Goal: Information Seeking & Learning: Learn about a topic

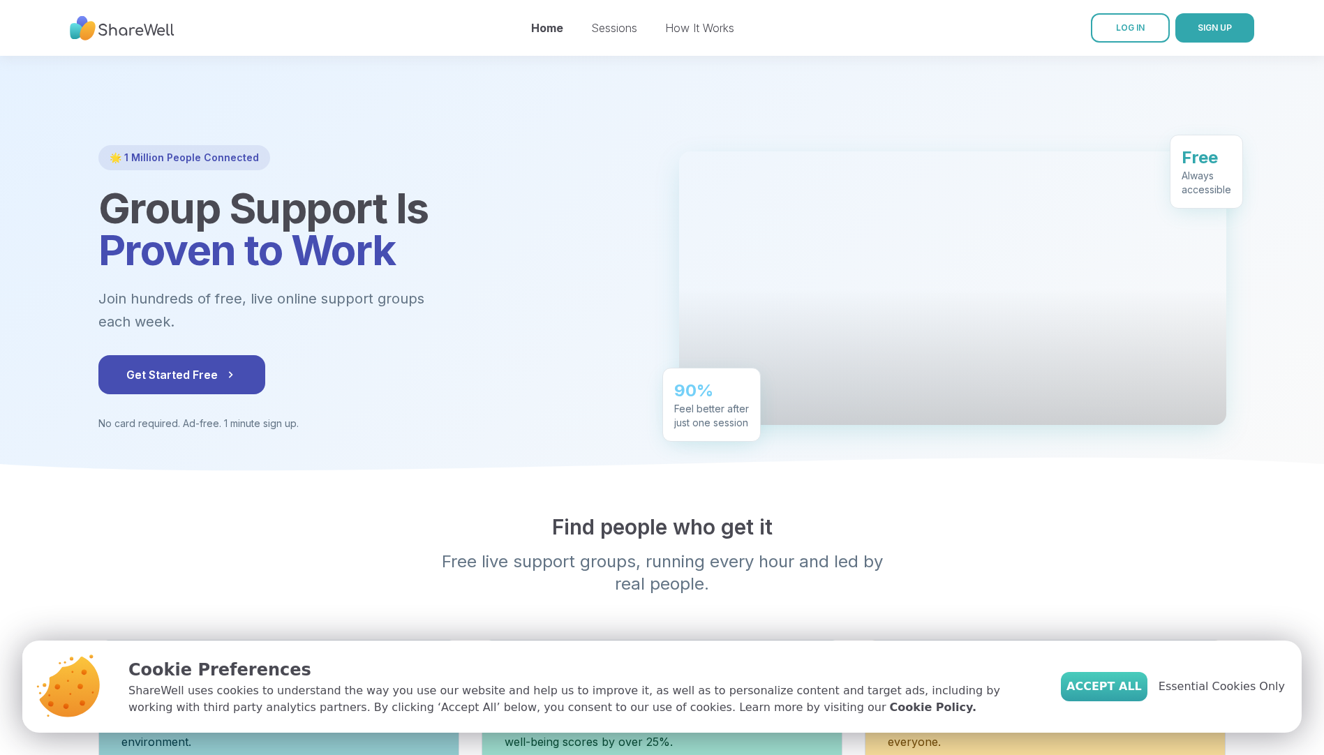
click at [1130, 676] on button "Accept All" at bounding box center [1104, 686] width 87 height 29
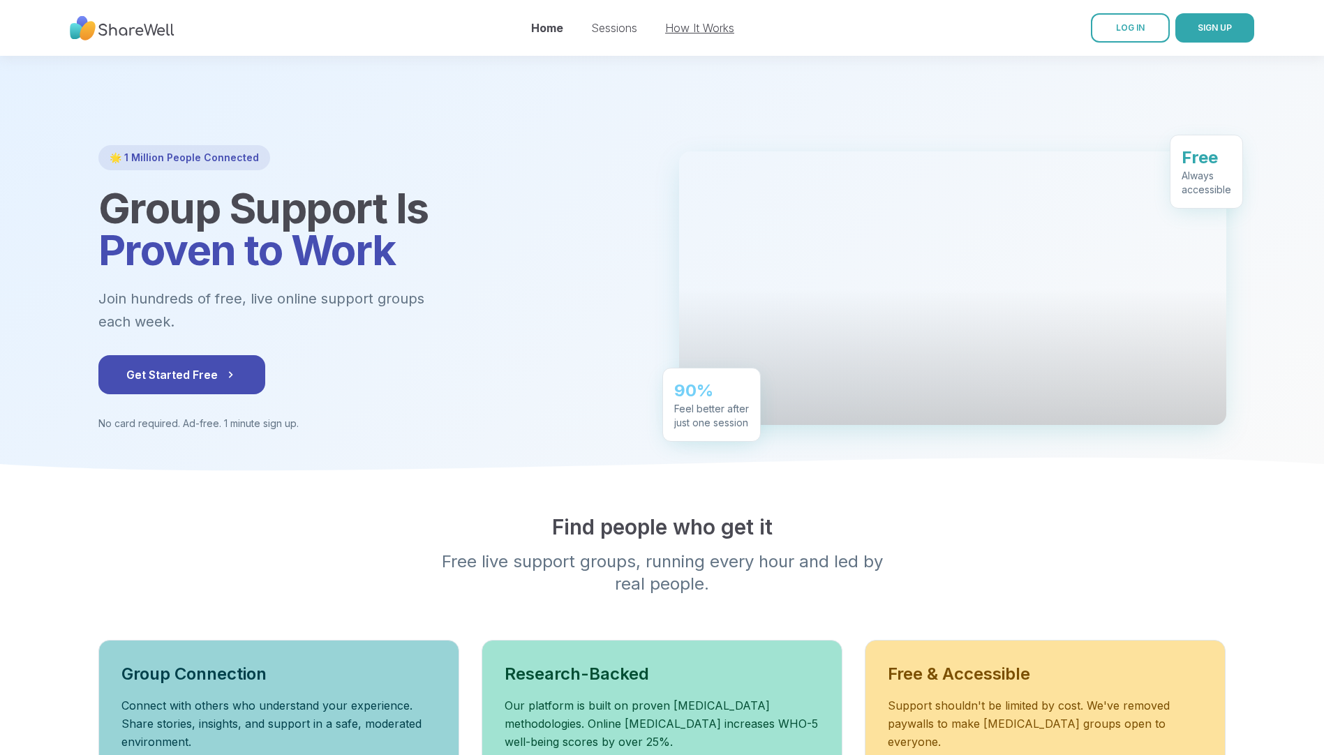
click at [694, 28] on link "How It Works" at bounding box center [699, 28] width 69 height 14
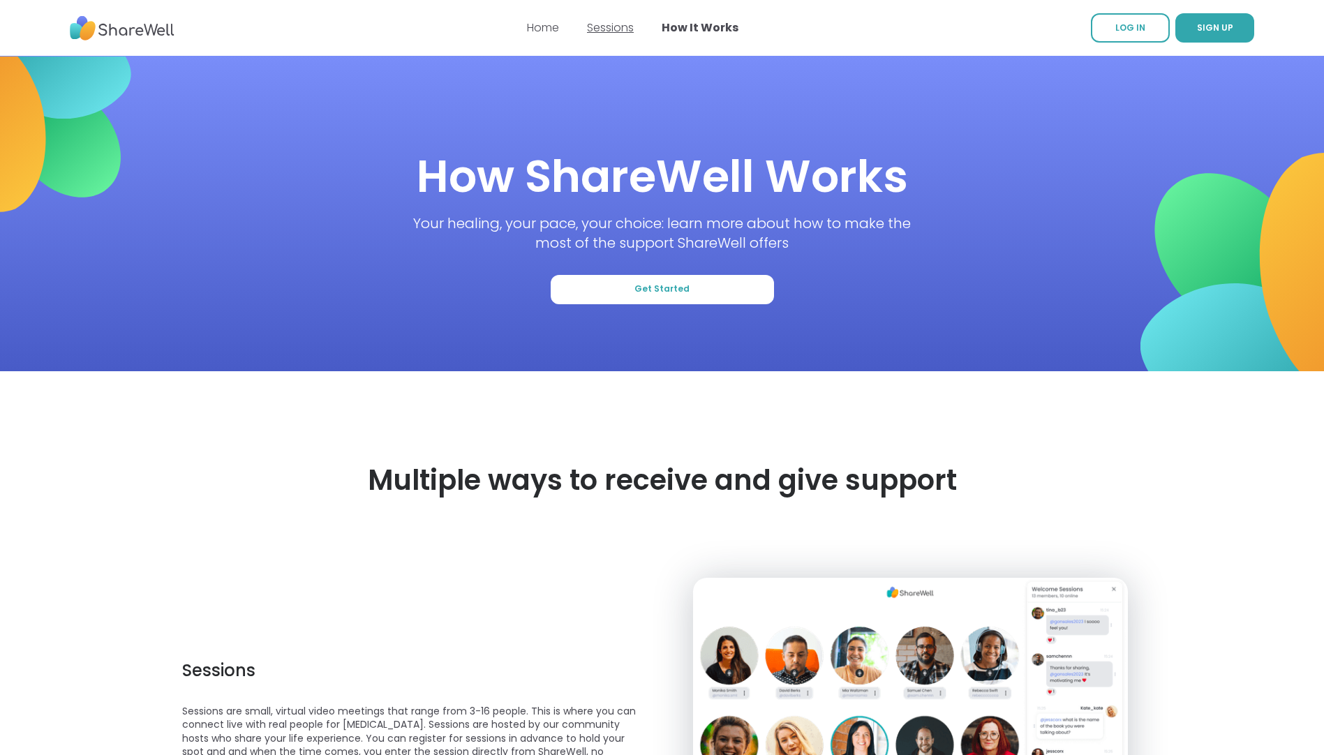
click at [610, 24] on link "Sessions" at bounding box center [610, 28] width 47 height 16
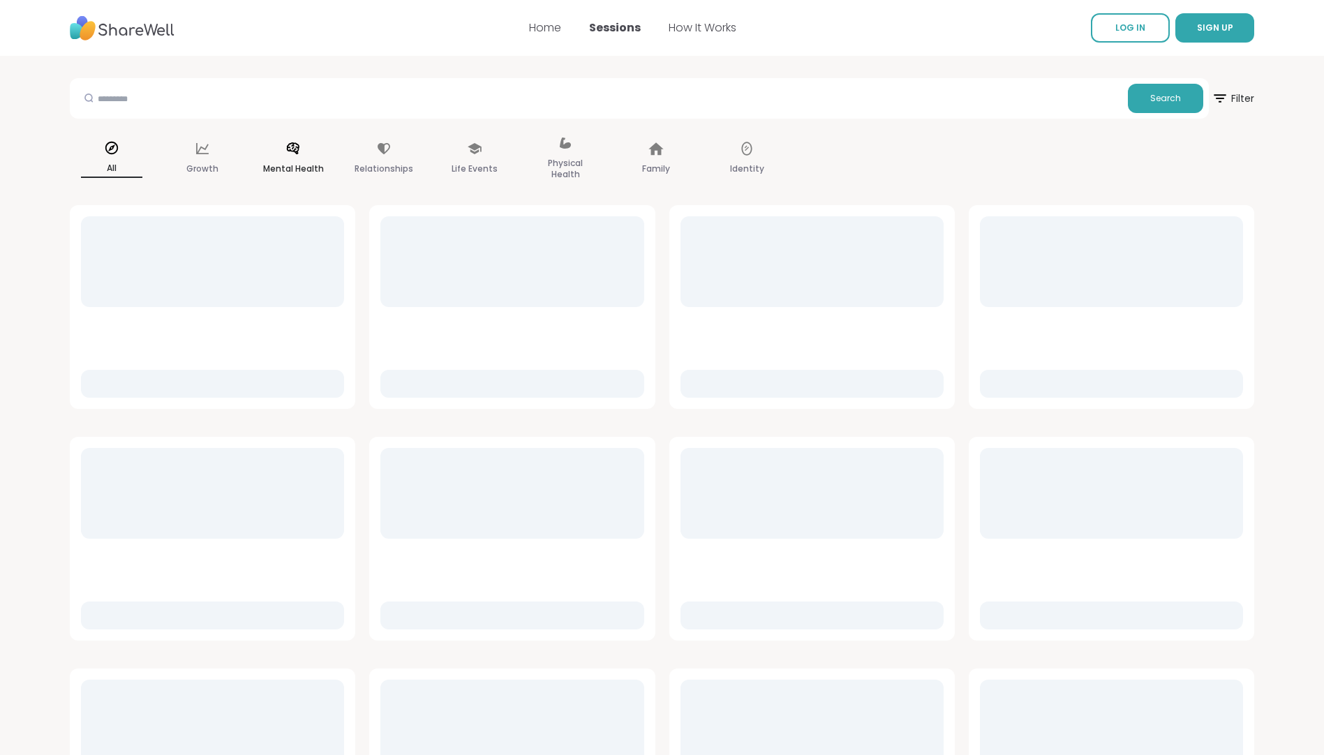
click at [276, 170] on p "Mental Health" at bounding box center [293, 168] width 61 height 17
